Goal: Information Seeking & Learning: Learn about a topic

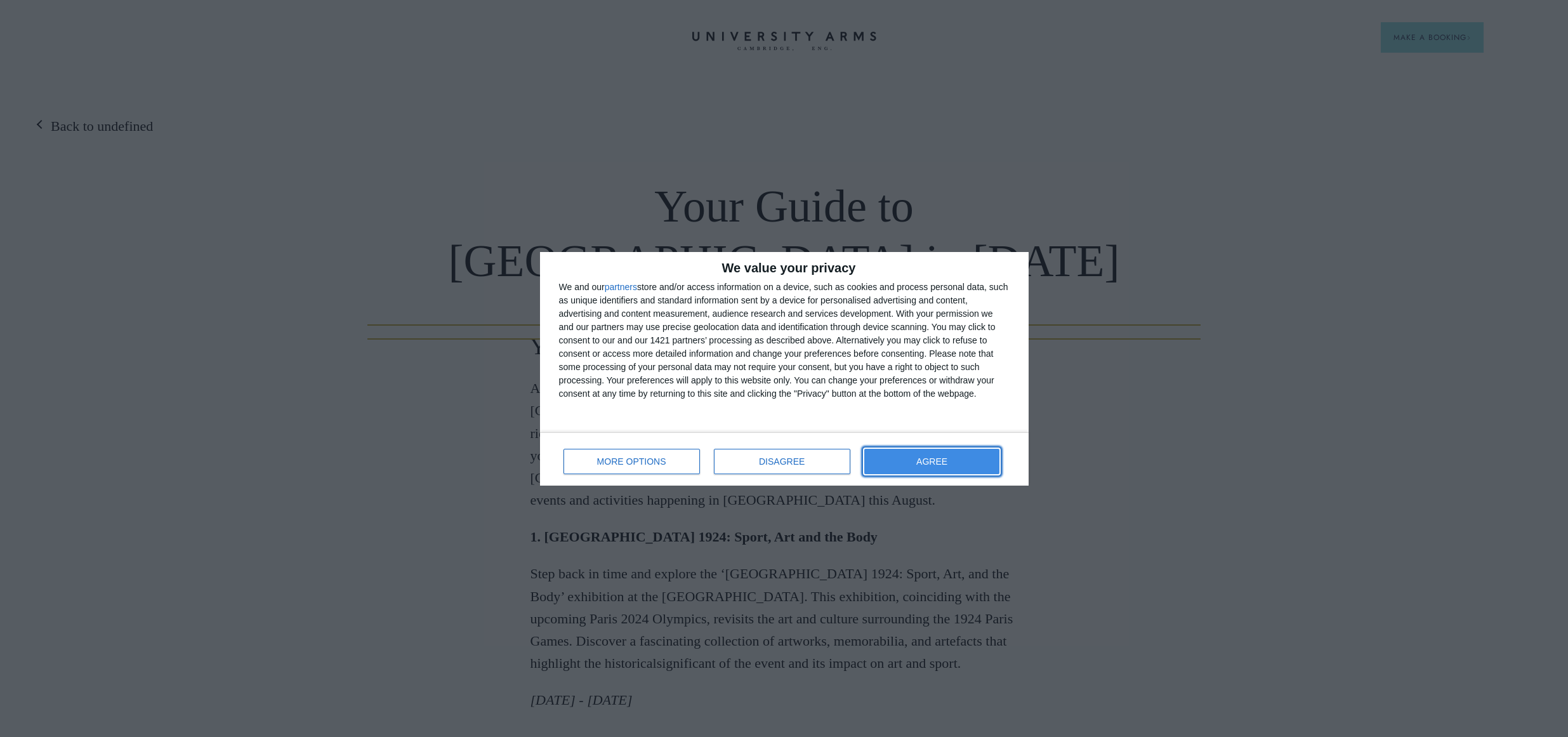
click at [950, 464] on button "AGREE" at bounding box center [932, 461] width 136 height 25
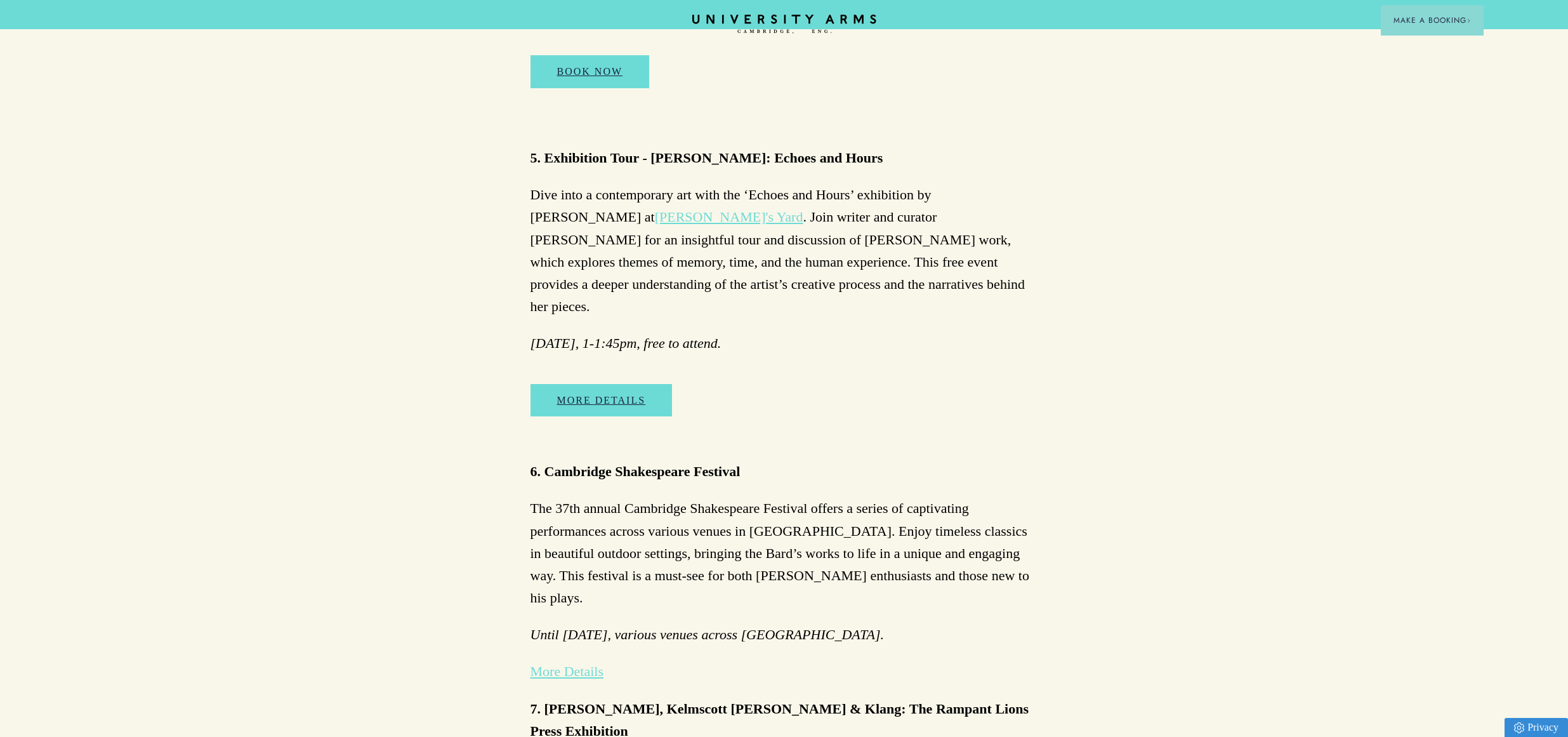
scroll to position [1779, 0]
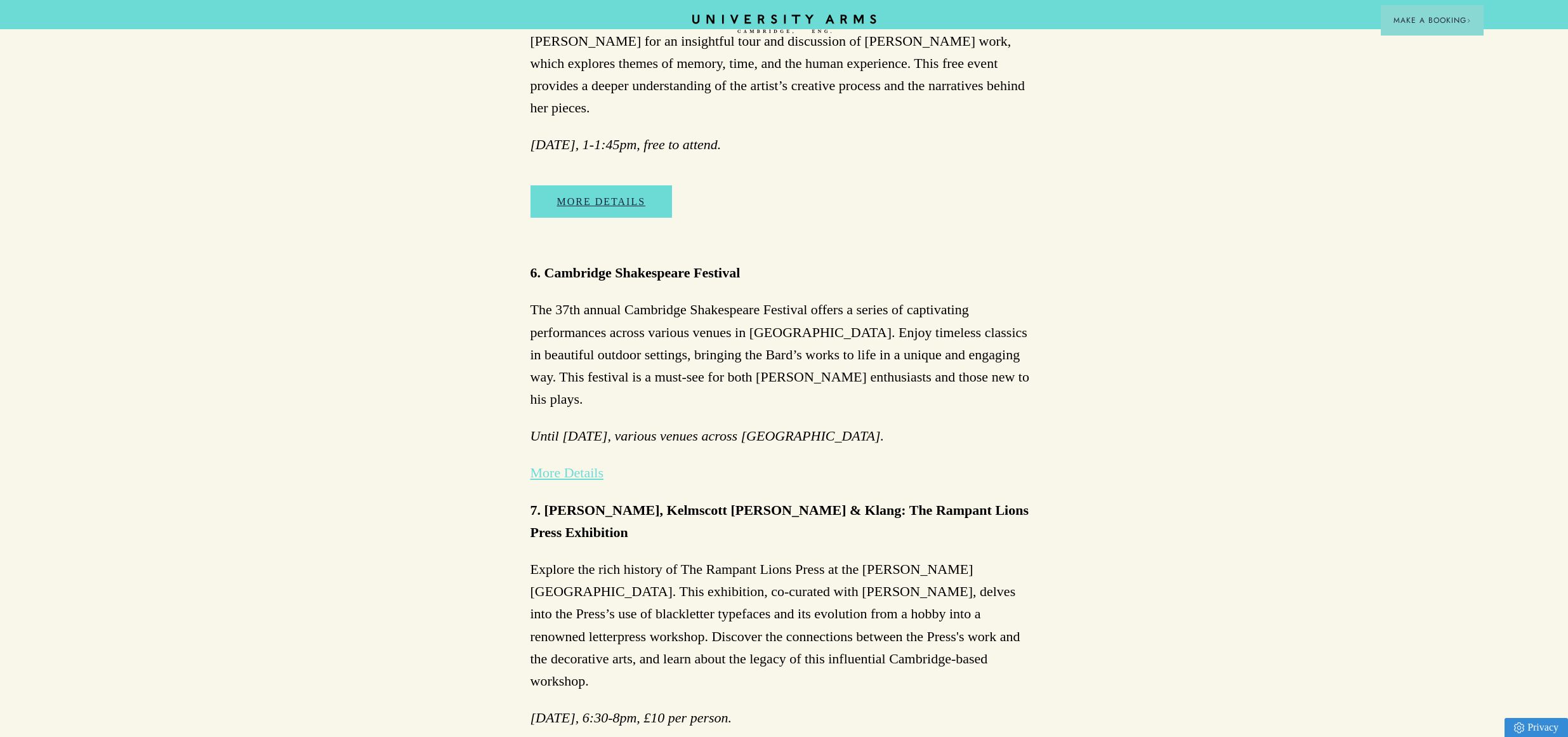
click at [470, 352] on div "Back to undefined Your Guide to [GEOGRAPHIC_DATA] in [DATE] Your Guide to [GEOG…" at bounding box center [784, 119] width 1568 height 3564
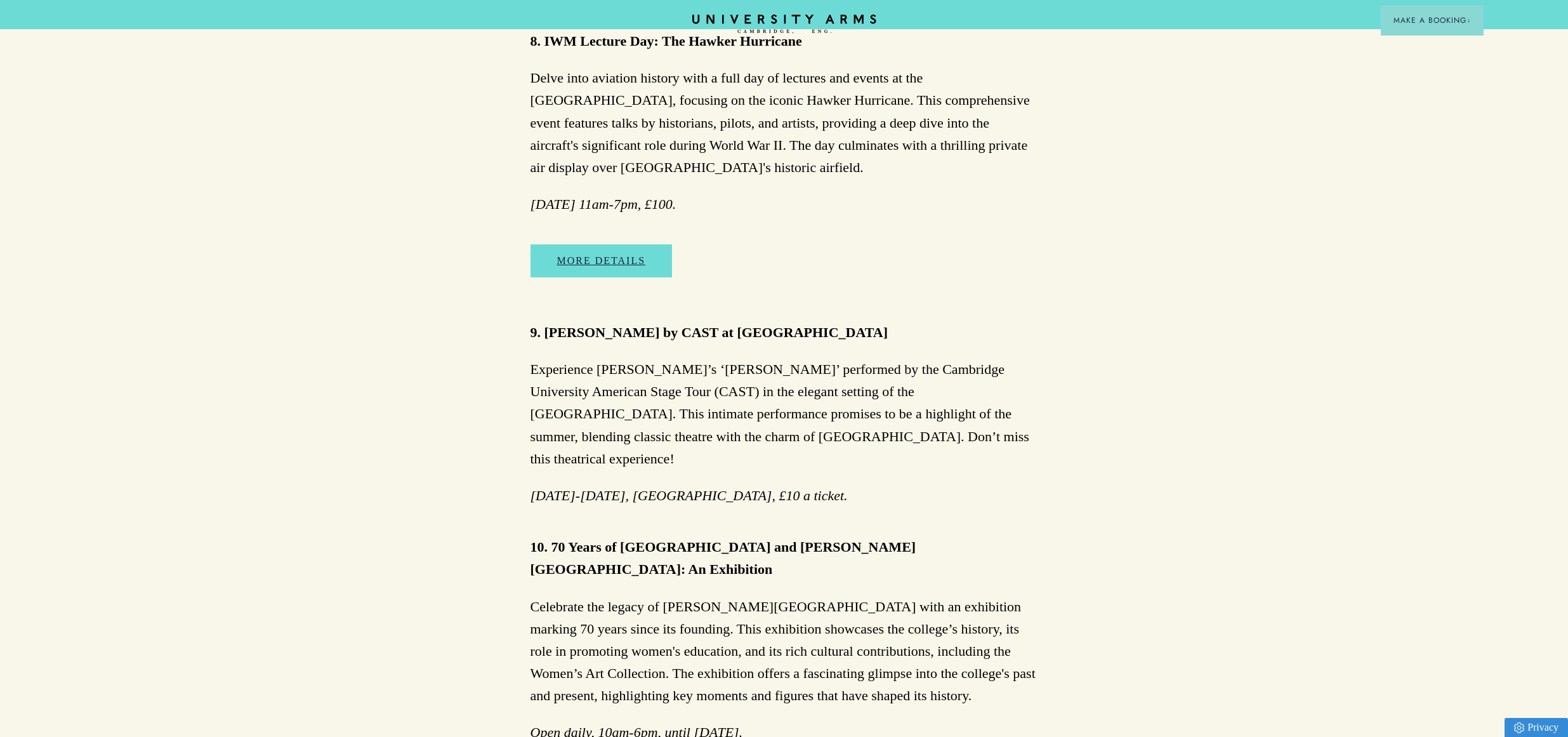
scroll to position [2850, 0]
